Goal: Navigation & Orientation: Find specific page/section

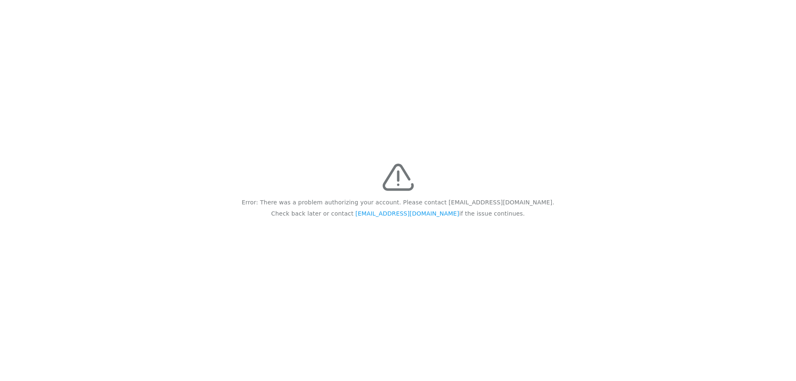
drag, startPoint x: 334, startPoint y: 0, endPoint x: 208, endPoint y: 51, distance: 136.3
click at [208, 51] on div "Error: There was a problem authorizing your account. Please contact feedback@re…" at bounding box center [398, 190] width 796 height 381
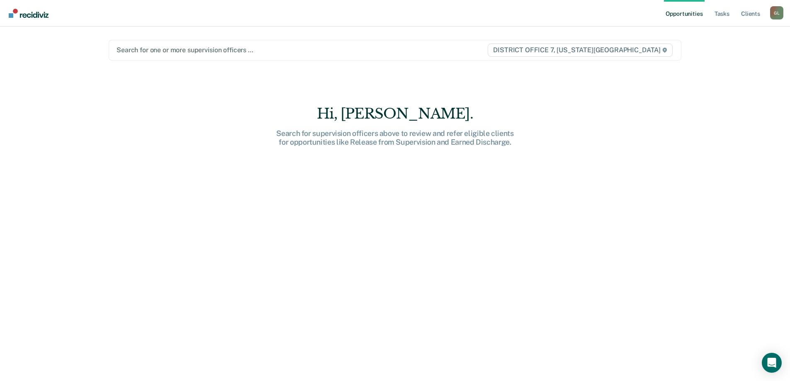
click at [251, 50] on div at bounding box center [301, 50] width 370 height 10
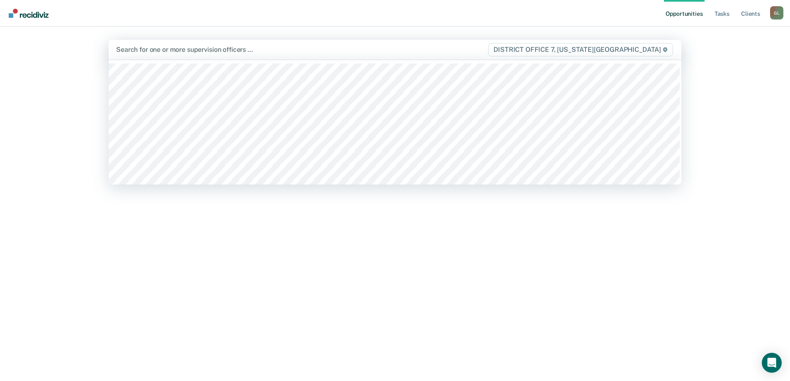
click at [30, 95] on div "Opportunities Tasks Client s Gambles, [PERSON_NAME] Profile How it works Log Ou…" at bounding box center [395, 190] width 790 height 381
